Goal: Transaction & Acquisition: Purchase product/service

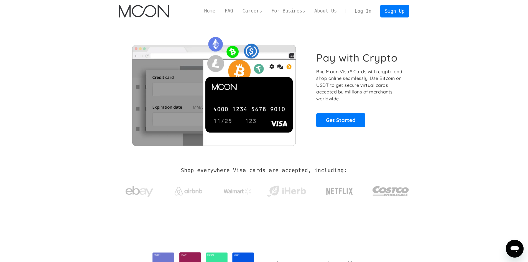
click at [366, 11] on link "Log In" at bounding box center [363, 11] width 26 height 12
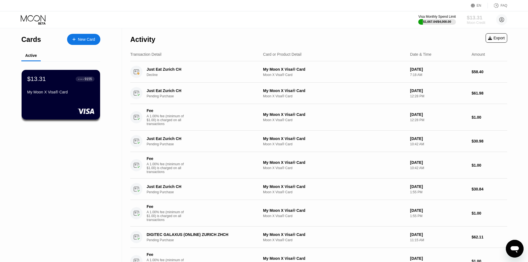
click at [473, 23] on div "Moon Credit" at bounding box center [476, 23] width 19 height 4
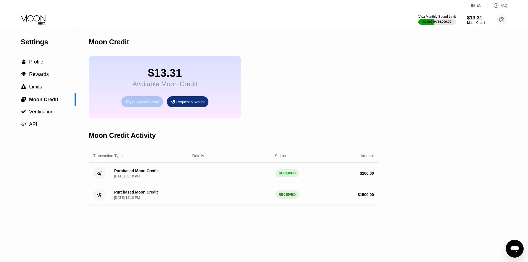
click at [143, 104] on div "Buy Moon Credit" at bounding box center [145, 102] width 27 height 5
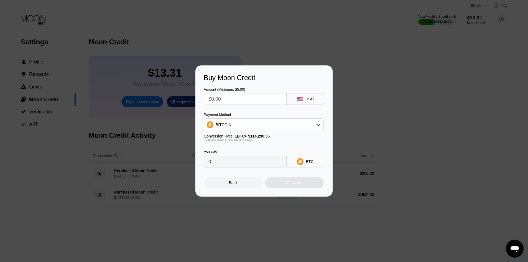
drag, startPoint x: 258, startPoint y: 104, endPoint x: 252, endPoint y: 103, distance: 5.3
click at [253, 103] on div at bounding box center [245, 99] width 83 height 12
click at [252, 103] on input "text" at bounding box center [246, 98] width 74 height 11
type input "$1"
type input "0.00000875"
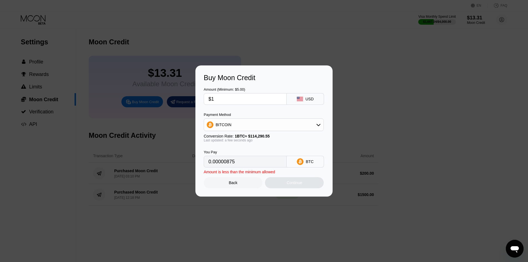
type input "$12"
type input "0.00010500"
type input "$12.5"
type input "0.00010938"
type input "$12.55"
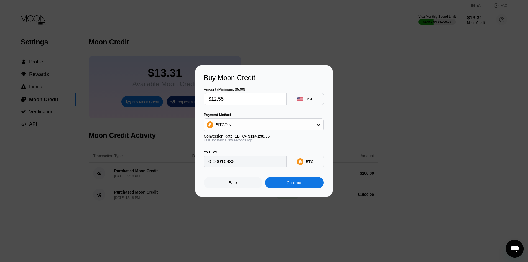
type input "0.00010981"
type input "$12.55"
click at [296, 188] on div "Continue" at bounding box center [294, 182] width 59 height 11
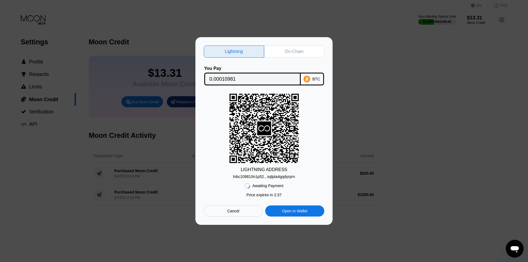
click at [233, 214] on div "Cancel" at bounding box center [233, 211] width 12 height 5
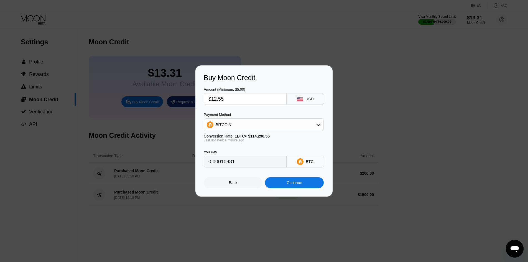
click at [236, 100] on input "$12.55" at bounding box center [246, 98] width 74 height 11
type input "$12.5"
type input "0.00010938"
type input "$12.50"
click at [283, 181] on div "Continue" at bounding box center [294, 182] width 59 height 11
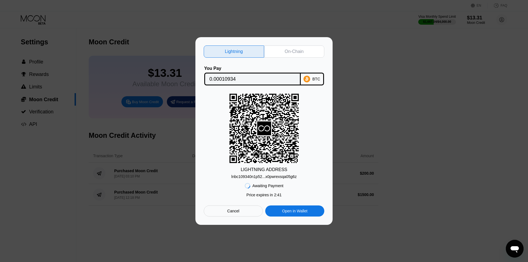
click at [305, 41] on div "Lightning On-Chain You Pay 0.00010934 BTC LIGHTNING ADDRESS lnbc109340n1p52...x…" at bounding box center [264, 131] width 137 height 188
click at [304, 49] on div "On-Chain" at bounding box center [294, 51] width 60 height 12
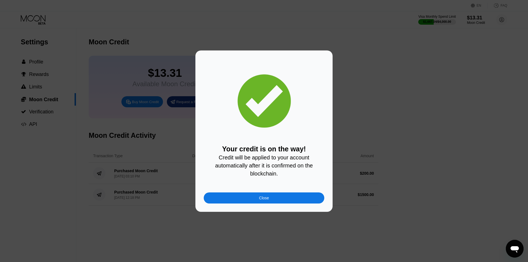
click at [277, 202] on div "Close" at bounding box center [264, 197] width 121 height 11
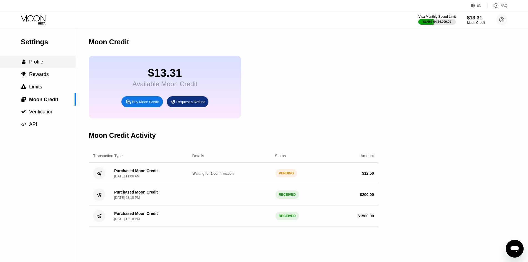
click at [32, 61] on span "Profile" at bounding box center [36, 62] width 14 height 6
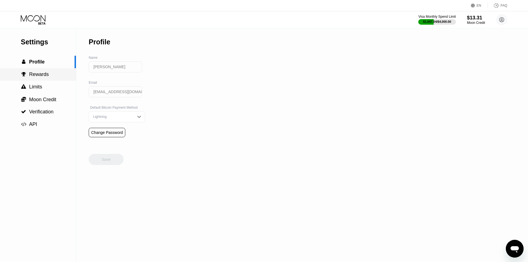
click at [37, 74] on span "Rewards" at bounding box center [39, 75] width 20 height 6
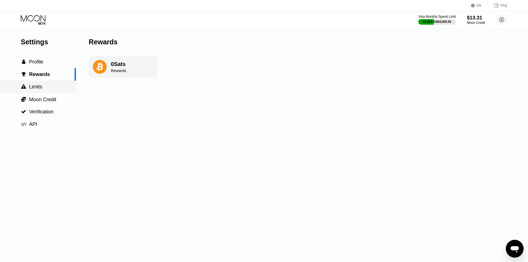
click at [32, 90] on span "Limits" at bounding box center [35, 87] width 13 height 6
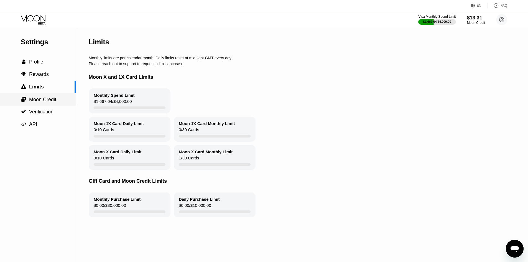
click at [32, 101] on span "Moon Credit" at bounding box center [42, 100] width 27 height 6
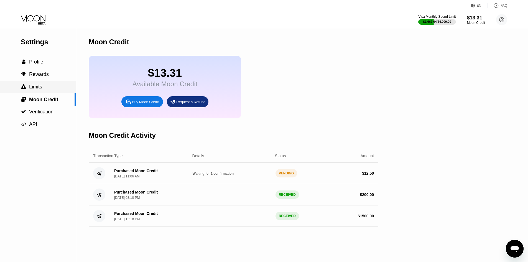
click at [36, 92] on div " Limits" at bounding box center [38, 87] width 76 height 12
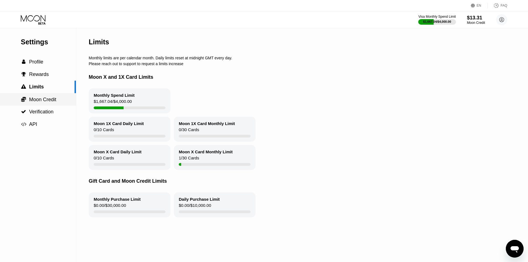
click at [39, 98] on span "Moon Credit" at bounding box center [42, 100] width 27 height 6
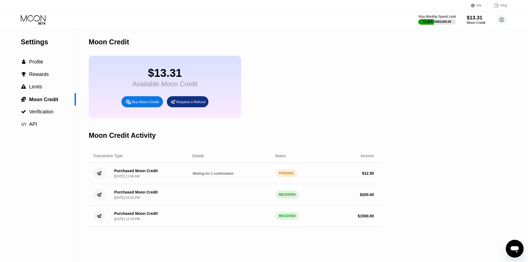
click at [471, 17] on div "$13.31" at bounding box center [476, 18] width 19 height 6
click at [37, 58] on div " Profile" at bounding box center [38, 62] width 76 height 12
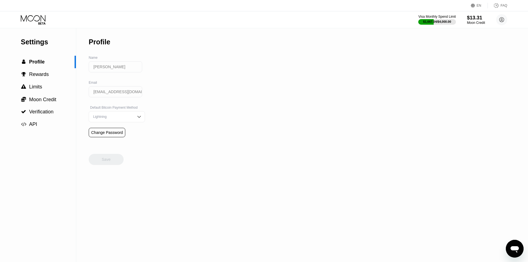
click at [40, 22] on icon at bounding box center [34, 20] width 26 height 10
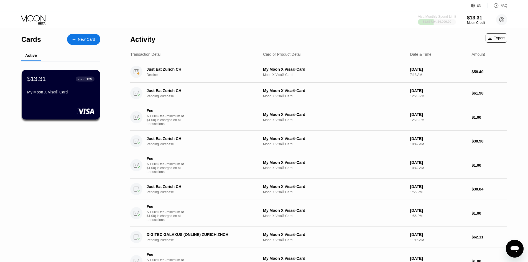
click at [444, 21] on div "$1,667.04 / $4,000.00" at bounding box center [437, 21] width 29 height 3
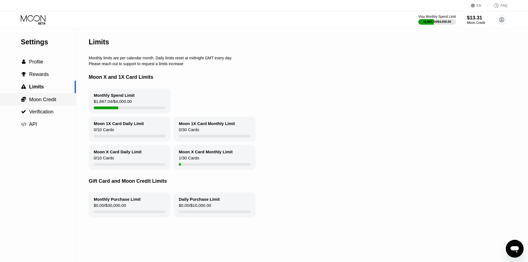
click at [24, 104] on div " Moon Credit" at bounding box center [38, 99] width 76 height 12
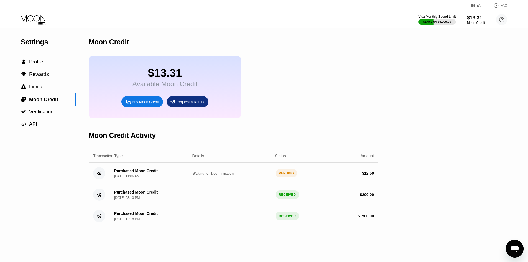
click at [199, 104] on div "Request a Refund" at bounding box center [190, 102] width 29 height 5
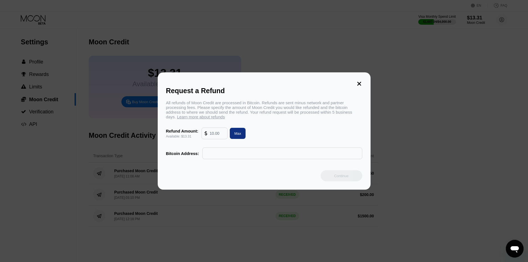
click at [224, 159] on input "text" at bounding box center [283, 153] width 154 height 11
click at [361, 82] on icon at bounding box center [359, 84] width 6 height 6
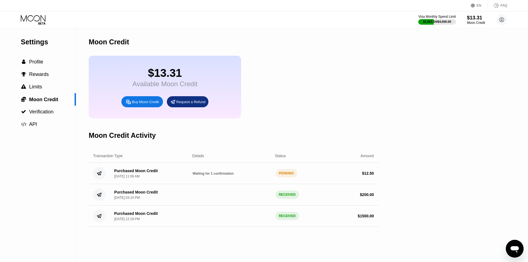
click at [178, 178] on div "Purchased Moon Credit Aug 19, 2025, 11:06 AM" at bounding box center [149, 174] width 78 height 10
click at [218, 176] on span "Waiting for 1 confirmation" at bounding box center [213, 174] width 41 height 4
click at [153, 178] on div "Purchased Moon Credit Aug 19, 2025, 11:06 AM" at bounding box center [136, 174] width 44 height 10
click at [41, 70] on div " Rewards" at bounding box center [38, 74] width 76 height 12
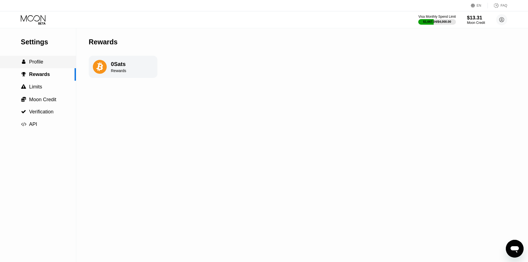
click at [41, 64] on span "Profile" at bounding box center [36, 62] width 14 height 6
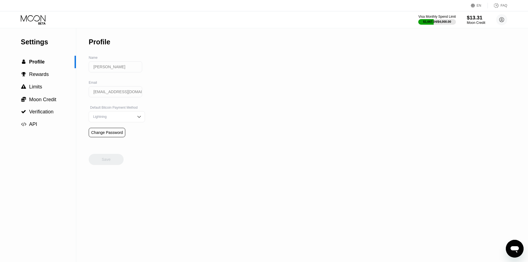
click at [467, 17] on div "$13.31" at bounding box center [476, 18] width 19 height 6
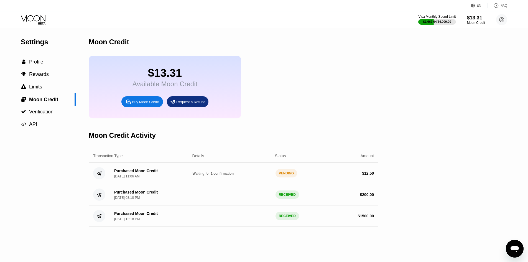
click at [132, 178] on div "Aug 19, 2025, 11:06 AM" at bounding box center [127, 176] width 26 height 4
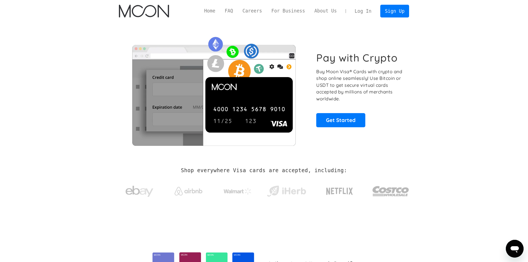
click at [361, 12] on link "Log In" at bounding box center [363, 11] width 26 height 12
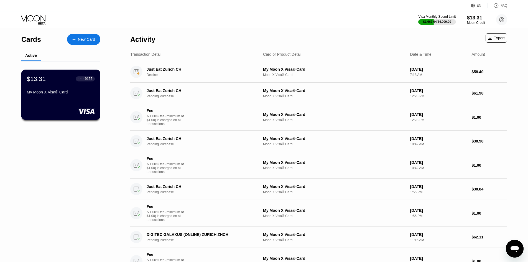
click at [51, 94] on div "My Moon X Visa® Card" at bounding box center [61, 92] width 68 height 4
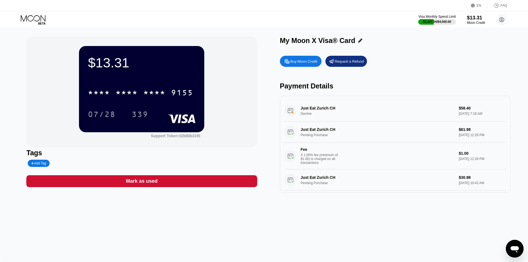
click at [462, 21] on div "Visa Monthly Spend Limit $1,667.04 / $4,000.00 $13.31 Moon Credit Lorena McDona…" at bounding box center [463, 19] width 89 height 11
click at [470, 20] on div "$13.31" at bounding box center [476, 18] width 18 height 6
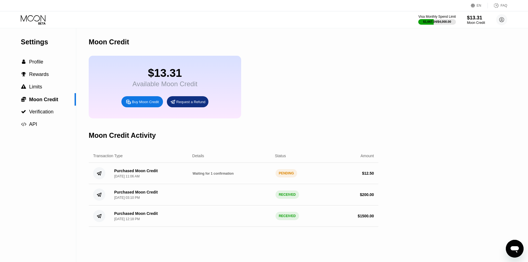
click at [140, 178] on div "[DATE] 11:06 AM" at bounding box center [127, 176] width 26 height 4
click at [169, 178] on div "Purchased Moon Credit [DATE] 11:06 AM" at bounding box center [149, 174] width 78 height 10
click at [59, 67] on div " Profile" at bounding box center [38, 62] width 76 height 12
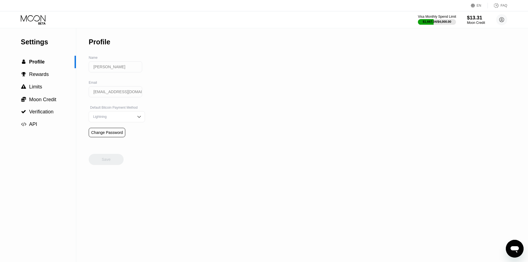
click at [453, 21] on div at bounding box center [437, 22] width 38 height 6
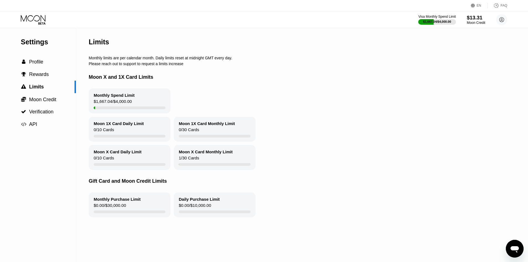
click at [471, 18] on div "$13.31" at bounding box center [476, 18] width 19 height 6
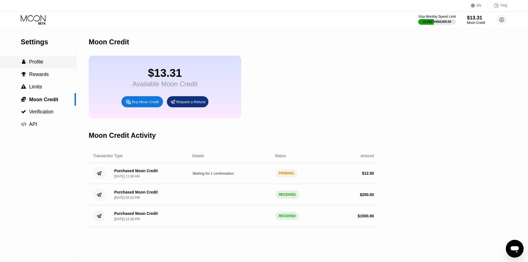
click at [37, 60] on div " Profile" at bounding box center [38, 62] width 76 height 12
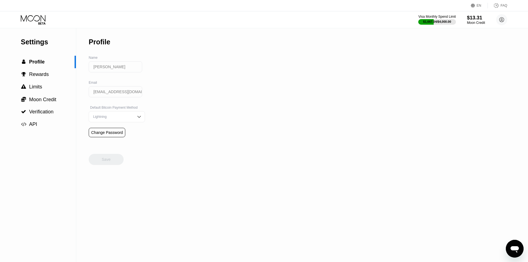
click at [466, 21] on div "Visa Monthly Spend Limit $1,667.04 / $4,000.00 $13.31 Moon Credit Lorena McDona…" at bounding box center [463, 19] width 89 height 11
click at [474, 21] on div "$13.31" at bounding box center [476, 18] width 19 height 6
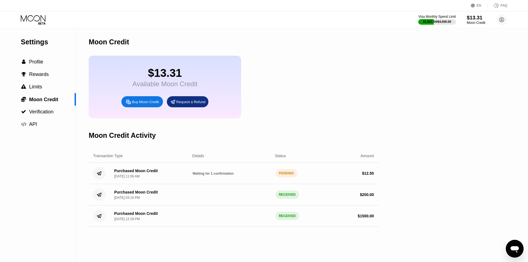
click at [472, 22] on div "Moon Credit" at bounding box center [476, 23] width 19 height 4
click at [201, 176] on span "Waiting for 1 confirmation" at bounding box center [213, 174] width 41 height 4
click at [27, 67] on div " Profile" at bounding box center [38, 62] width 76 height 12
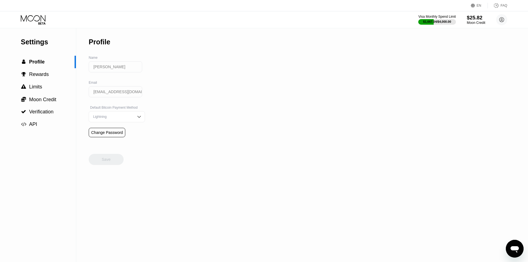
click at [472, 22] on div "Moon Credit" at bounding box center [476, 23] width 19 height 4
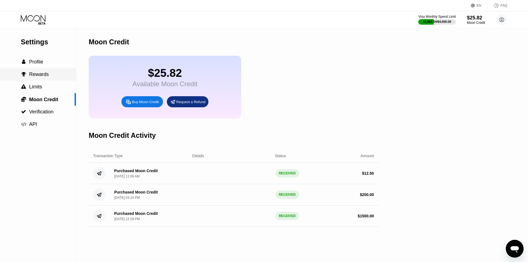
click at [36, 68] on div " Profile" at bounding box center [38, 62] width 76 height 12
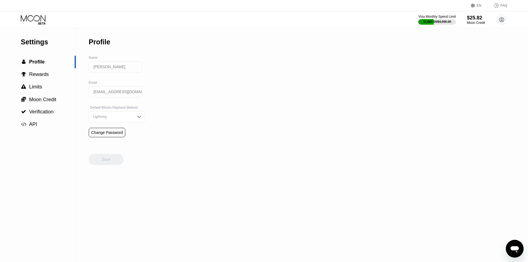
click at [37, 19] on icon at bounding box center [34, 20] width 26 height 10
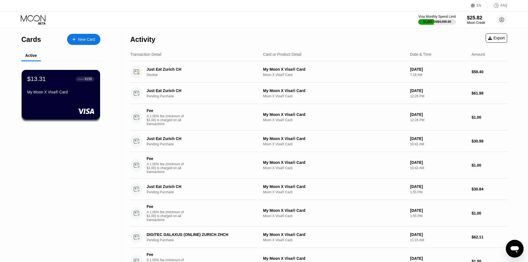
click at [37, 81] on div "$13.31" at bounding box center [36, 78] width 19 height 7
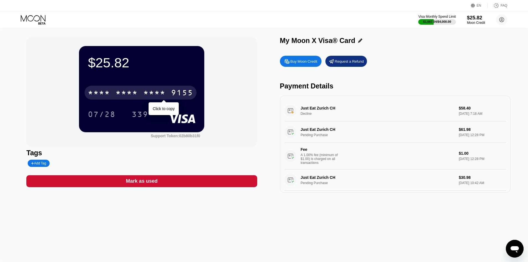
click at [101, 94] on div "* * * *" at bounding box center [99, 93] width 22 height 9
click at [128, 97] on div "6500" at bounding box center [127, 93] width 22 height 9
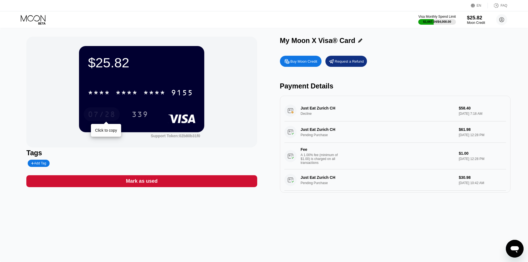
drag, startPoint x: 102, startPoint y: 111, endPoint x: 124, endPoint y: 116, distance: 21.9
click at [102, 111] on div "07/28" at bounding box center [102, 114] width 36 height 14
click at [133, 119] on div "339" at bounding box center [140, 115] width 17 height 9
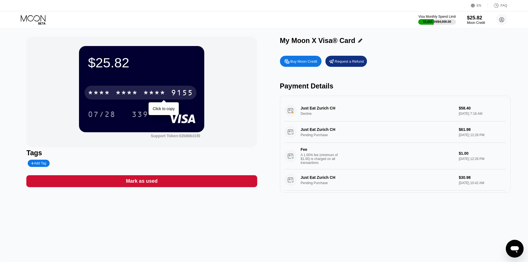
click at [126, 97] on div "* * * *" at bounding box center [127, 93] width 22 height 9
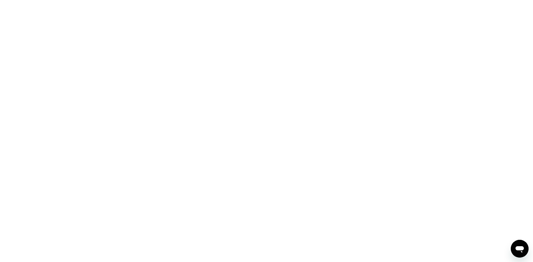
click at [374, 116] on div at bounding box center [266, 131] width 533 height 262
